Goal: Navigation & Orientation: Find specific page/section

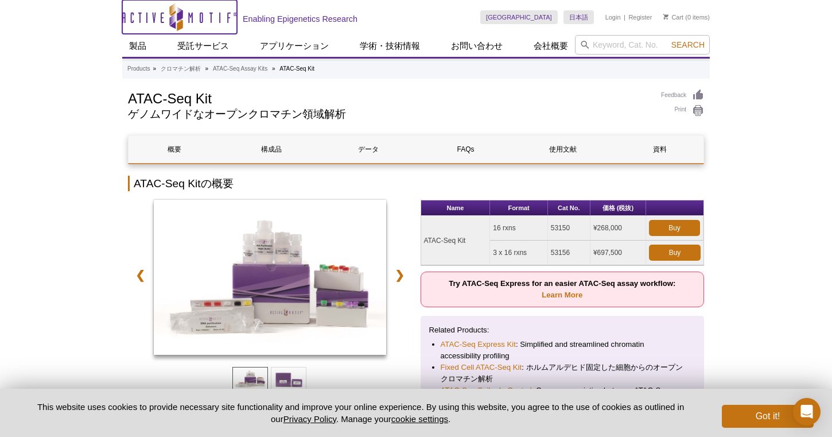
click at [174, 20] on icon "Active Motif Logo" at bounding box center [179, 17] width 115 height 28
